Goal: Check status: Check status

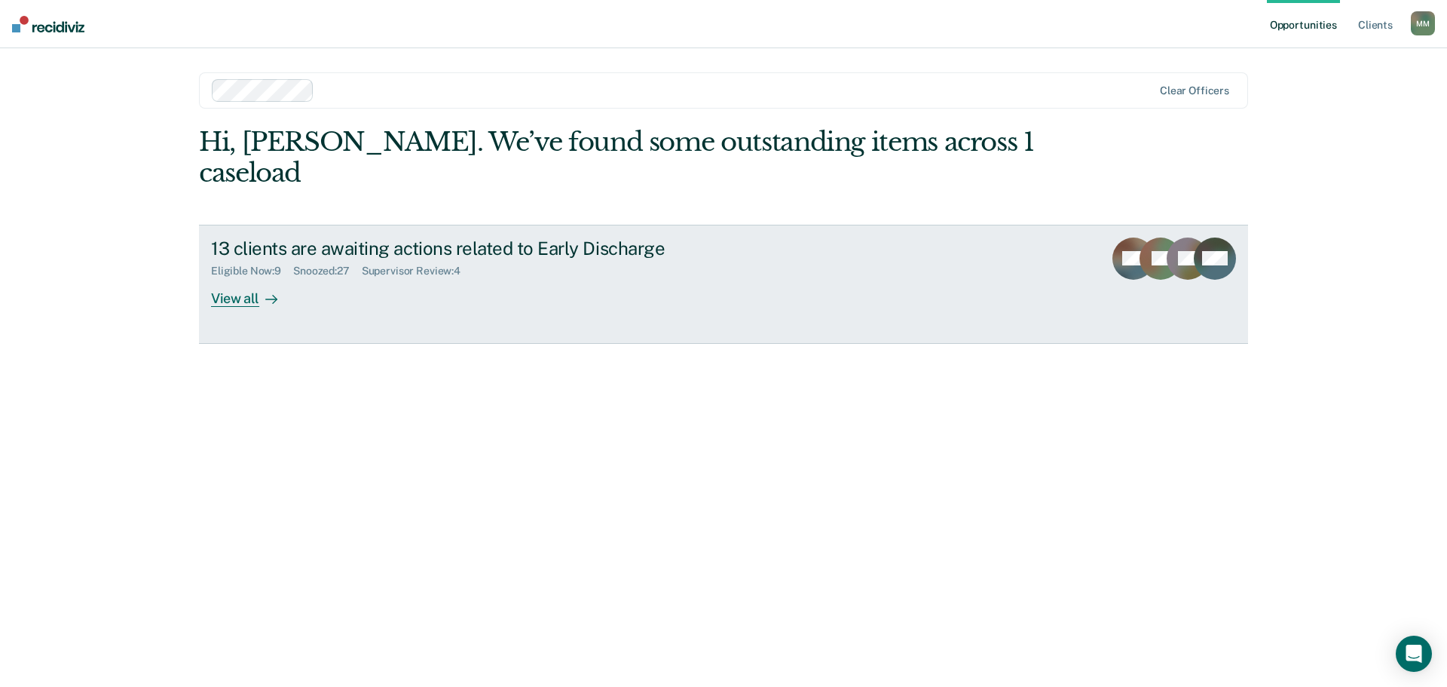
click at [250, 277] on div "View all" at bounding box center [253, 291] width 84 height 29
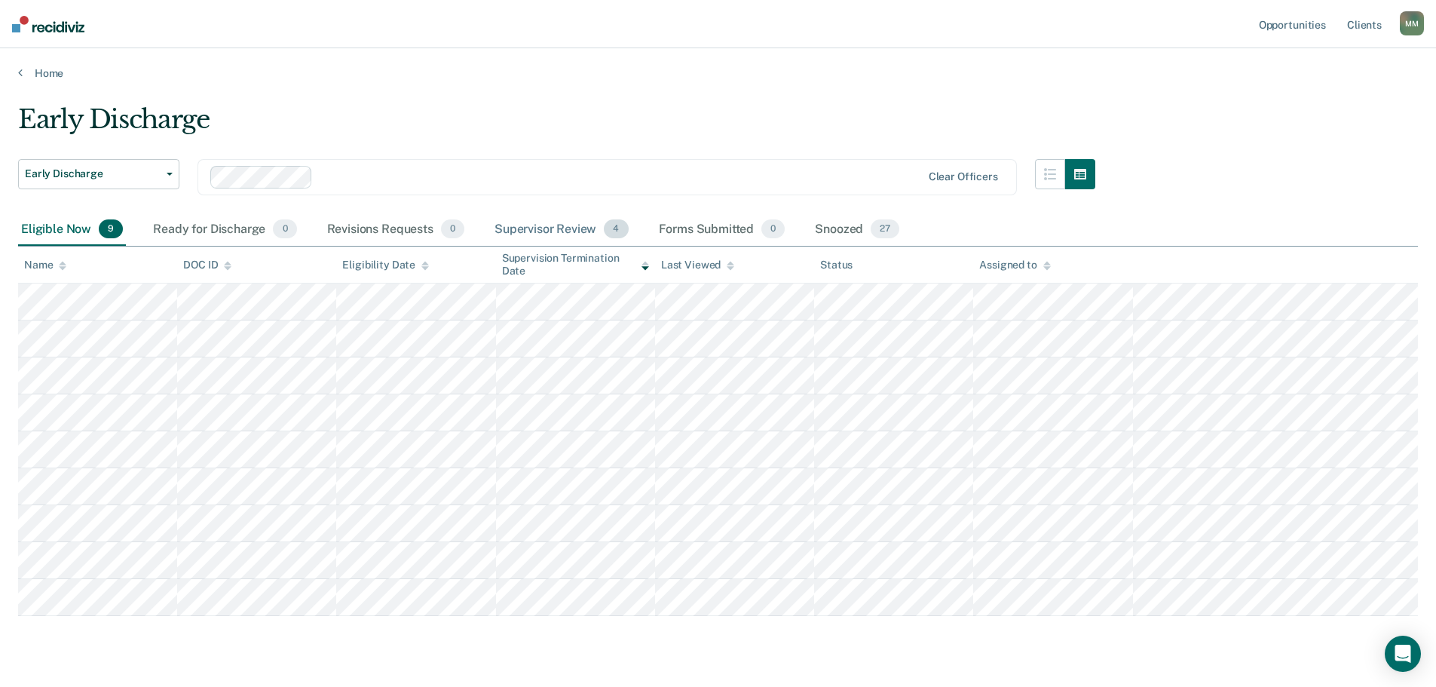
click at [574, 222] on div "Supervisor Review 4" at bounding box center [561, 229] width 140 height 33
